Goal: Task Accomplishment & Management: Use online tool/utility

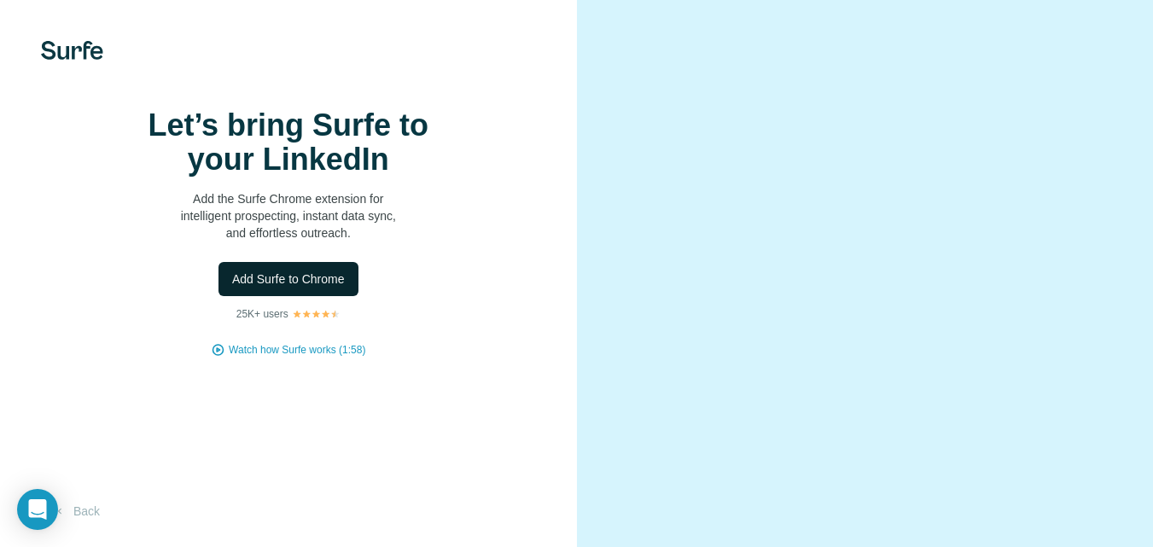
click at [302, 288] on span "Add Surfe to Chrome" at bounding box center [288, 279] width 113 height 17
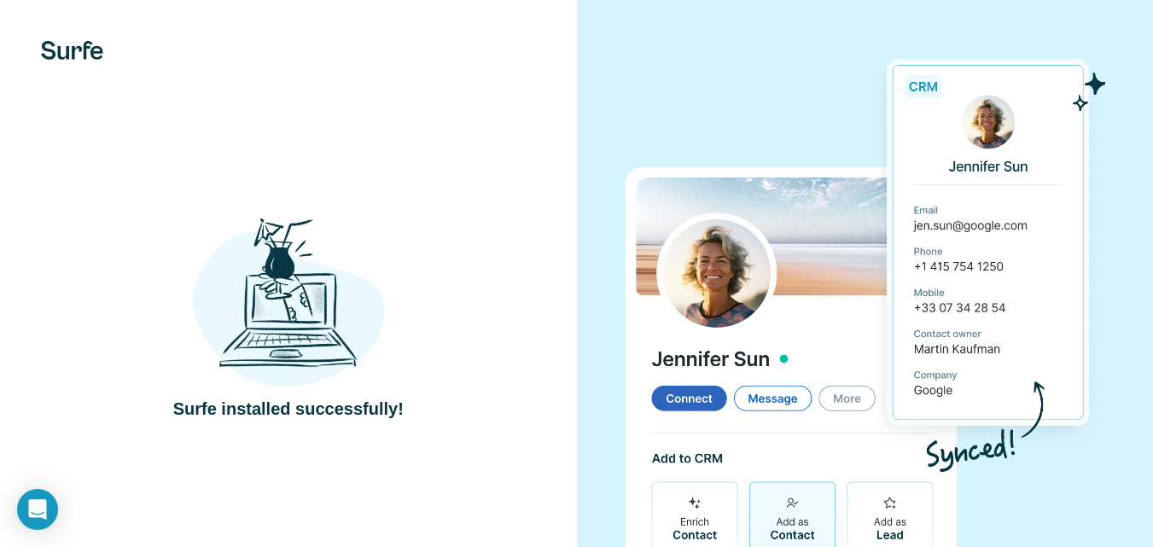
click at [1132, 113] on div at bounding box center [865, 316] width 577 height 633
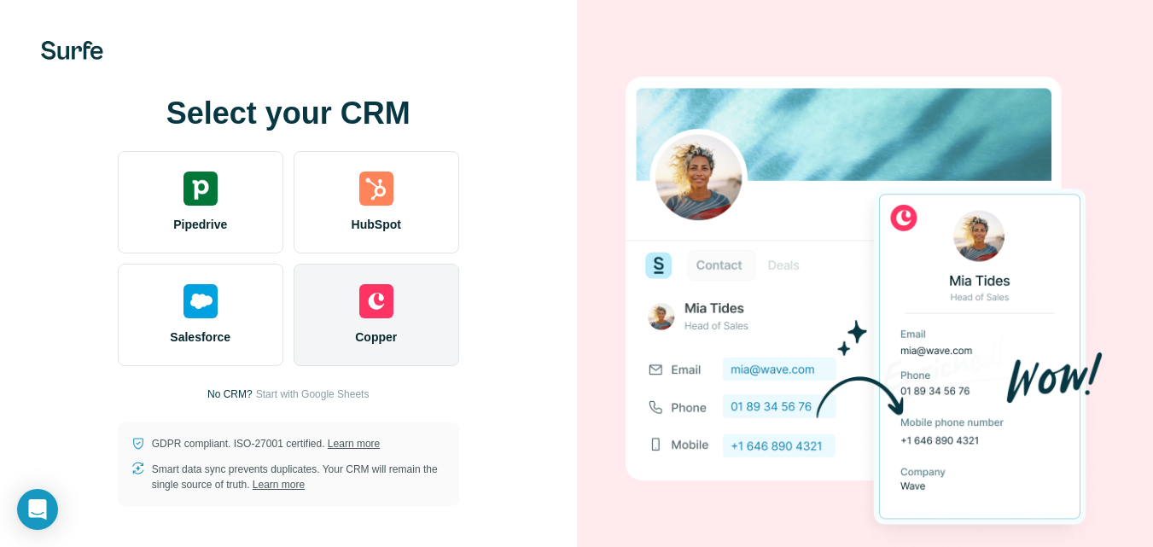
click at [397, 317] on div "Copper" at bounding box center [377, 315] width 166 height 102
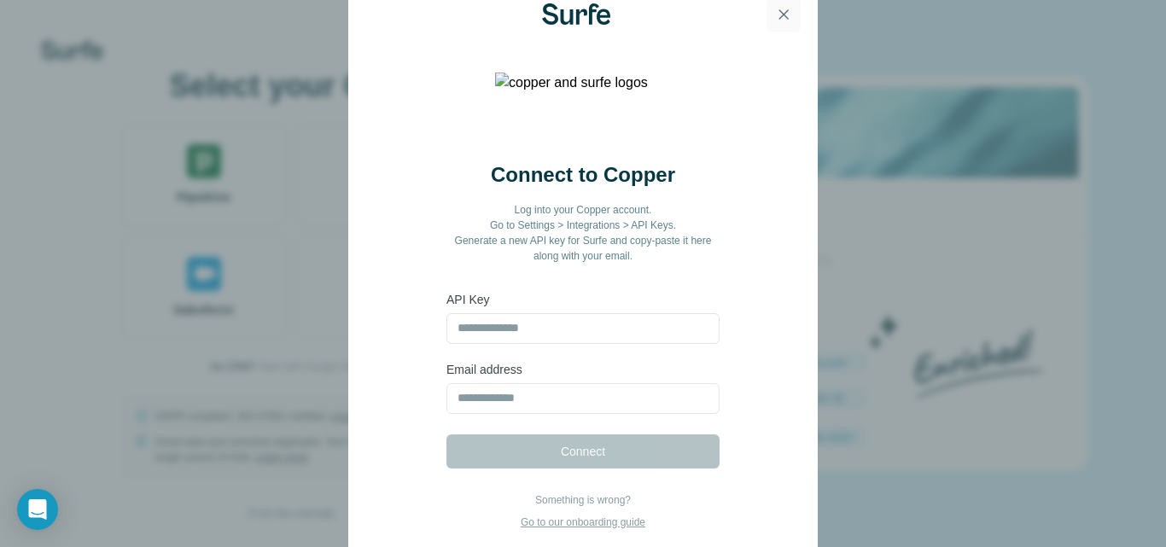
click at [788, 19] on icon "button" at bounding box center [783, 13] width 9 height 9
